Goal: Book appointment/travel/reservation

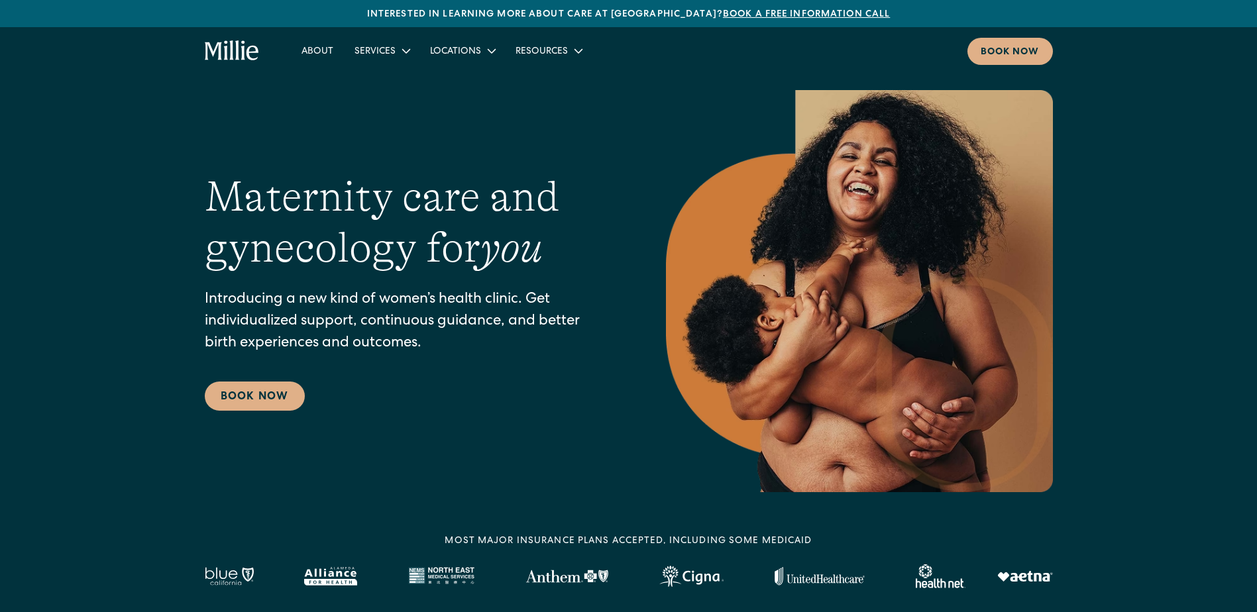
scroll to position [66, 0]
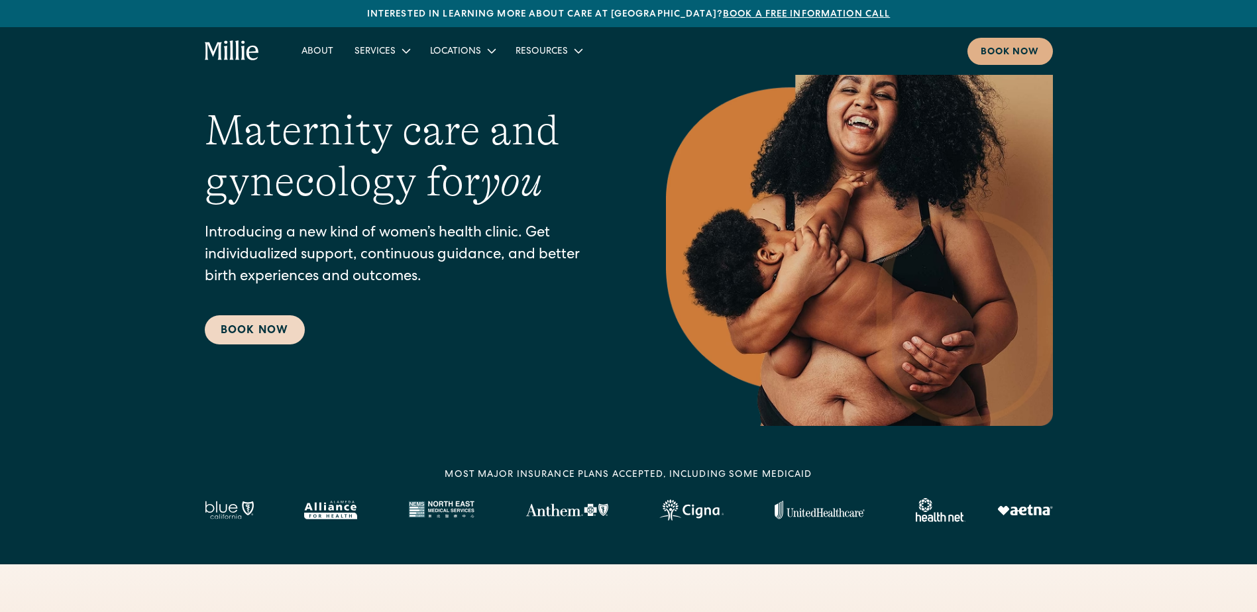
click at [264, 337] on link "Book Now" at bounding box center [255, 329] width 100 height 29
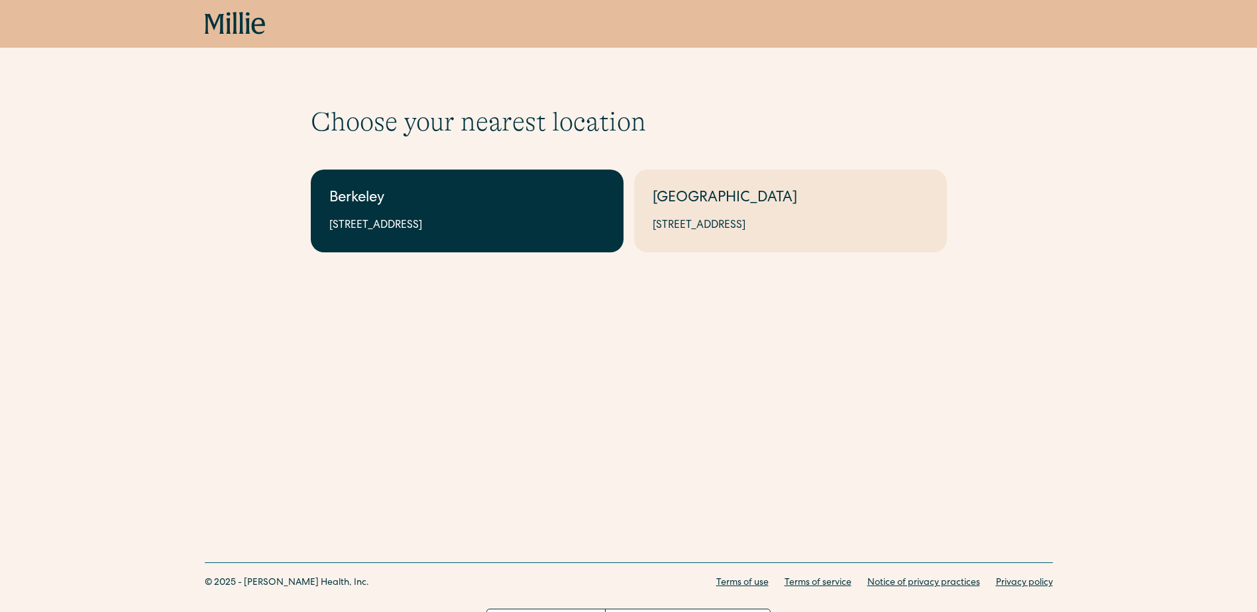
click at [430, 208] on div "Berkeley" at bounding box center [467, 199] width 276 height 22
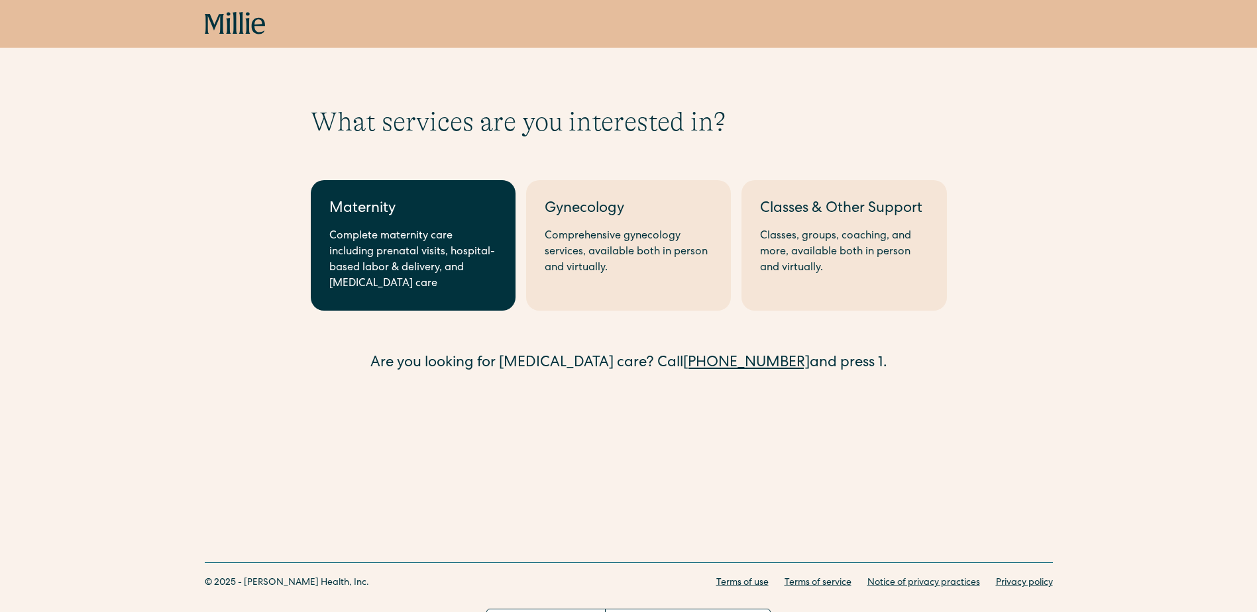
click at [478, 287] on div "Complete maternity care including prenatal visits, hospital-based labor & deliv…" at bounding box center [413, 261] width 168 height 64
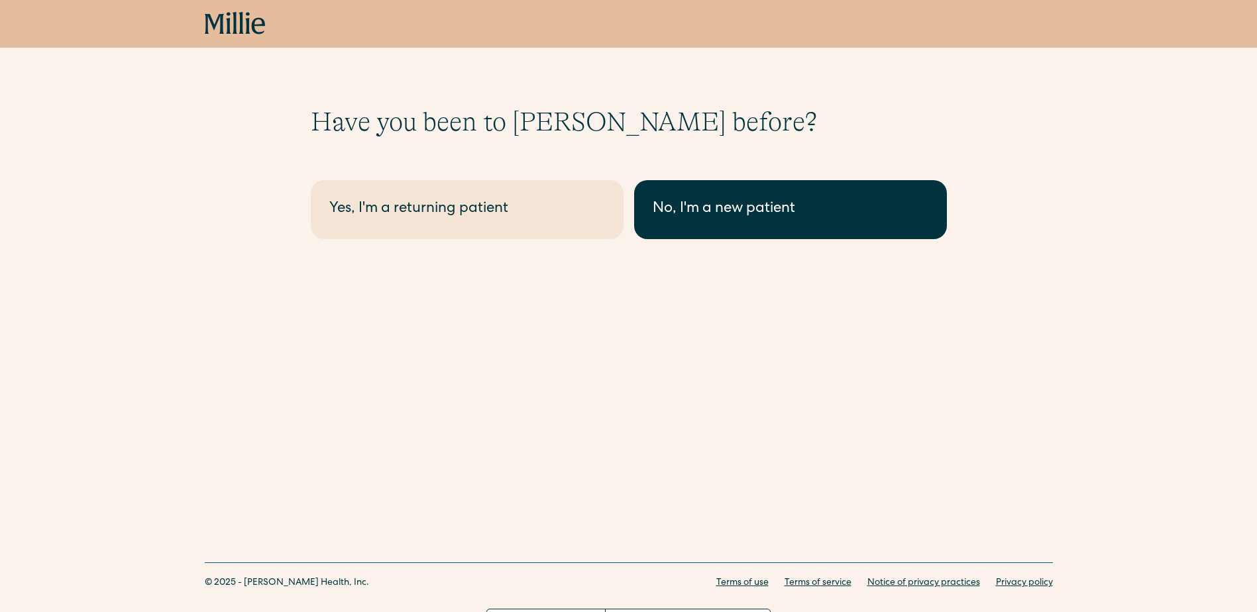
click at [703, 231] on link "No, I'm a new patient" at bounding box center [790, 209] width 313 height 59
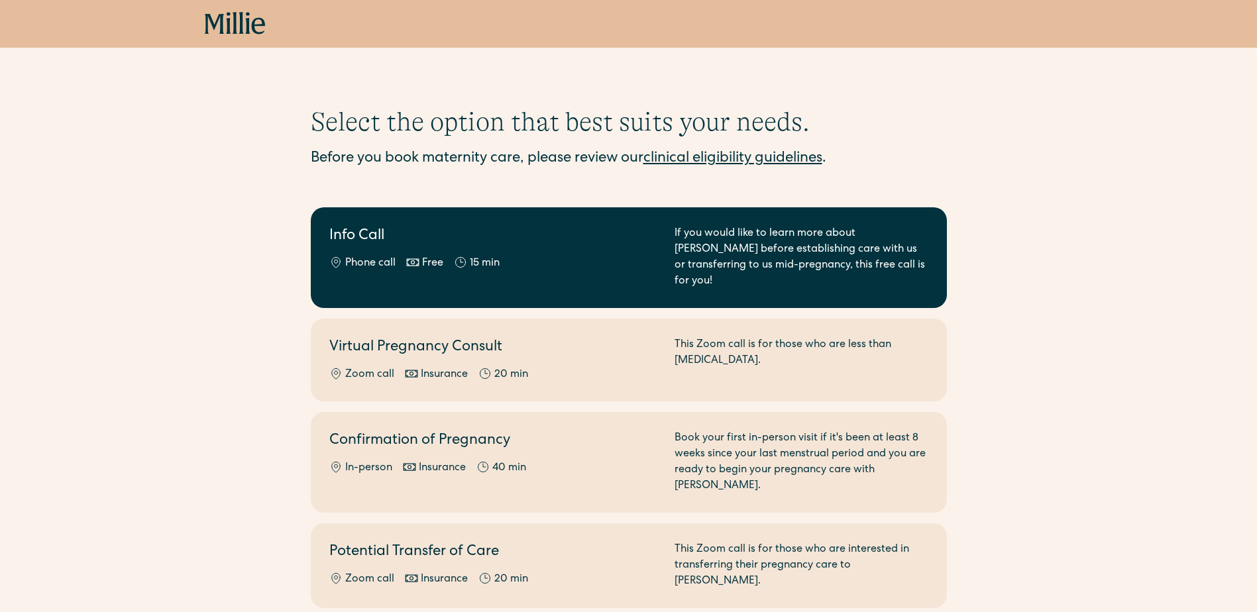
click at [590, 266] on div "Phone call Free 15 min" at bounding box center [493, 264] width 329 height 16
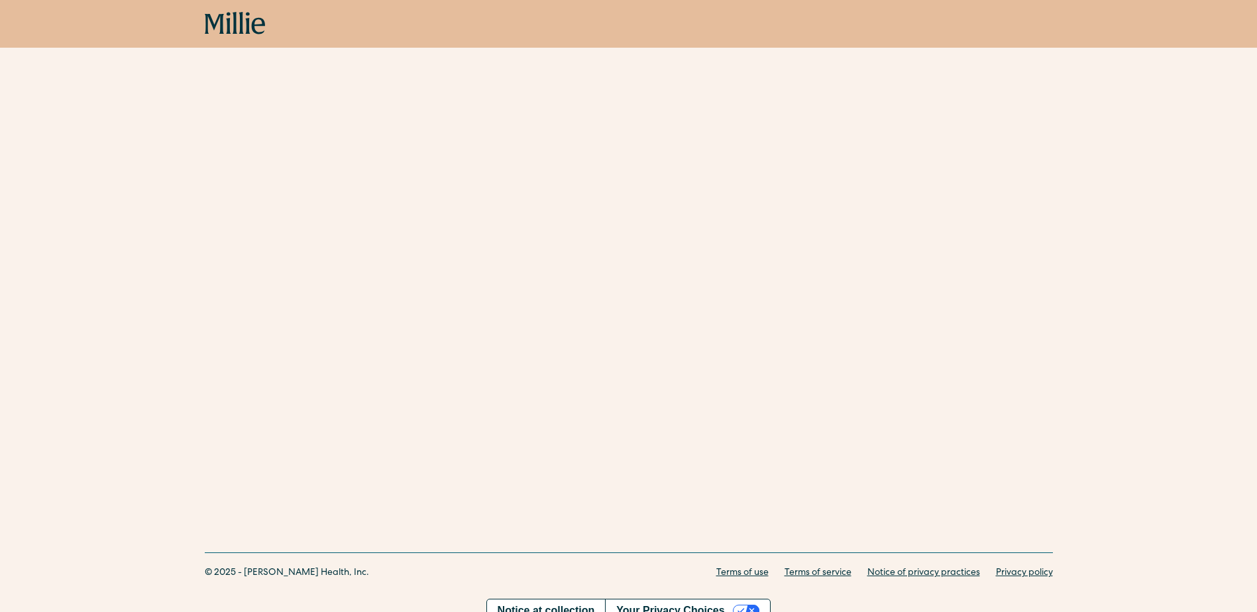
scroll to position [392, 0]
